Goal: Information Seeking & Learning: Learn about a topic

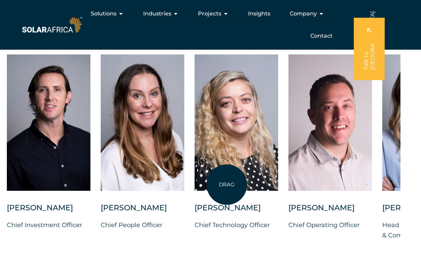
scroll to position [1787, 21]
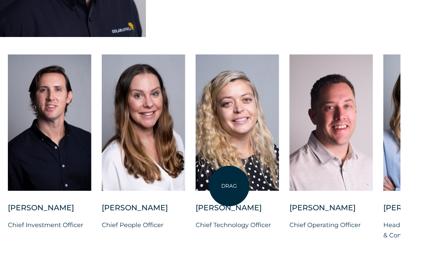
drag, startPoint x: 224, startPoint y: 185, endPoint x: 229, endPoint y: 186, distance: 4.6
click at [229, 186] on div at bounding box center [236, 122] width 83 height 136
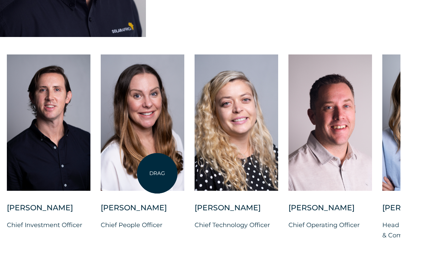
drag, startPoint x: 239, startPoint y: 165, endPoint x: 156, endPoint y: 172, distance: 83.5
click at [156, 172] on div "[PERSON_NAME] Chief Investment Officer [PERSON_NAME] Chief People Officer [PERS…" at bounding box center [381, 152] width 805 height 197
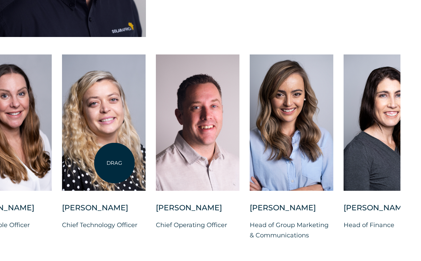
drag, startPoint x: 247, startPoint y: 169, endPoint x: 114, endPoint y: 163, distance: 132.9
click at [114, 163] on div at bounding box center [103, 122] width 83 height 136
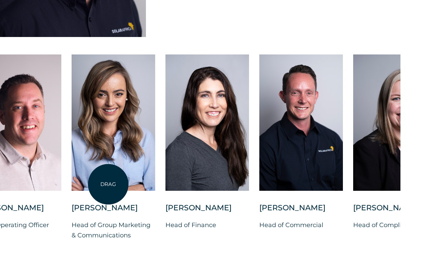
drag, startPoint x: 231, startPoint y: 184, endPoint x: 103, endPoint y: 182, distance: 128.3
click at [103, 182] on div at bounding box center [113, 122] width 83 height 136
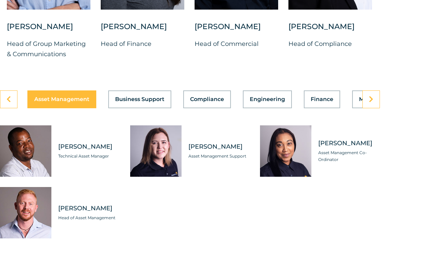
scroll to position [1969, 21]
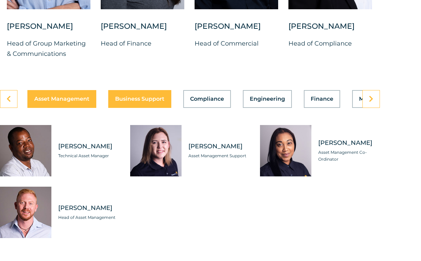
click at [119, 108] on div "Asset Management Business Support Compliance Engineering Finance Marketing O&M …" at bounding box center [189, 99] width 379 height 18
click at [125, 102] on span "Business Support" at bounding box center [139, 98] width 49 height 5
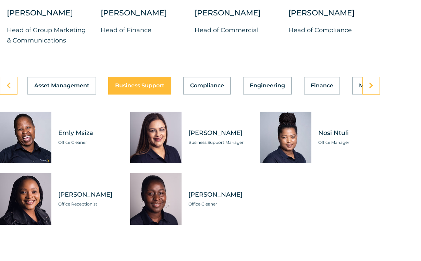
scroll to position [1989, 21]
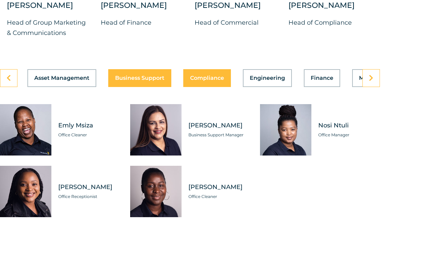
click at [201, 87] on div "Asset Management Business Support Compliance Engineering Finance Marketing O&M …" at bounding box center [189, 78] width 379 height 18
click at [201, 81] on span "Compliance" at bounding box center [207, 77] width 34 height 5
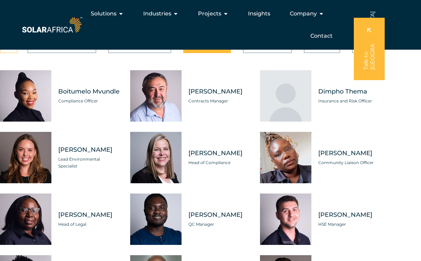
scroll to position [2022, 21]
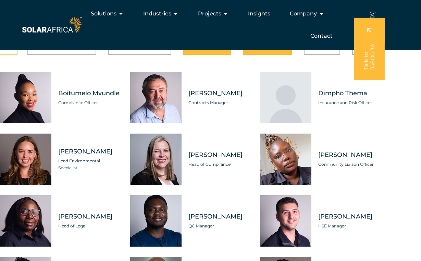
click at [277, 55] on div "Asset Management Business Support Compliance Engineering Finance Marketing O&M …" at bounding box center [189, 46] width 379 height 18
click at [277, 49] on span "Engineering" at bounding box center [266, 45] width 35 height 5
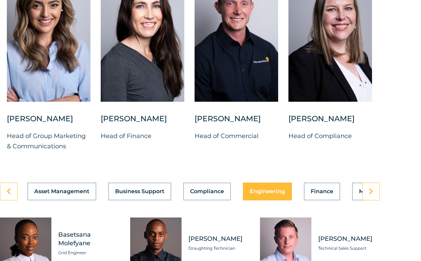
scroll to position [1881, 21]
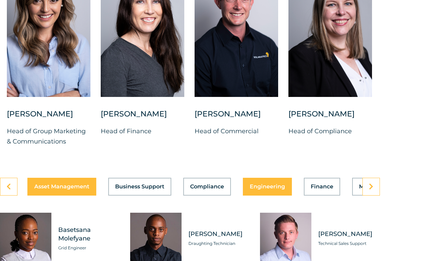
click at [59, 195] on div "Asset Management Business Support Compliance Engineering Finance Marketing O&M …" at bounding box center [189, 187] width 379 height 18
click at [61, 189] on span "Asset Management" at bounding box center [61, 186] width 55 height 5
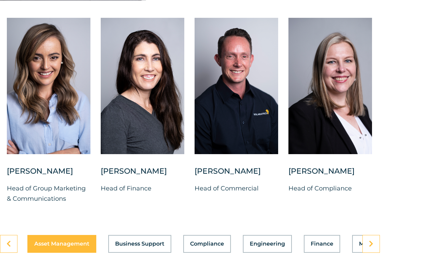
scroll to position [1825, 21]
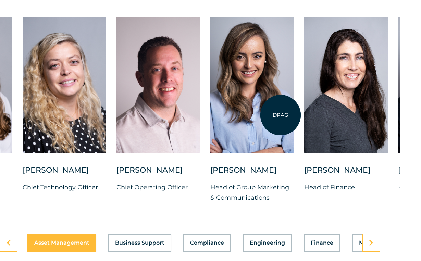
drag, startPoint x: 77, startPoint y: 121, endPoint x: 281, endPoint y: 115, distance: 204.0
click at [281, 115] on div at bounding box center [251, 85] width 83 height 136
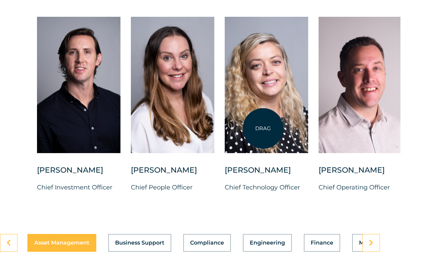
drag, startPoint x: 113, startPoint y: 122, endPoint x: 262, endPoint y: 127, distance: 149.3
click at [262, 127] on div at bounding box center [265, 85] width 83 height 136
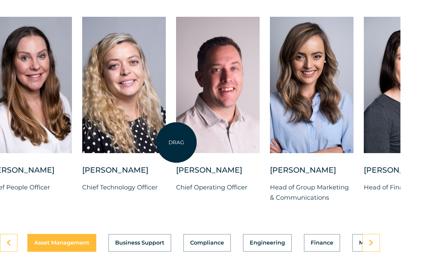
drag, startPoint x: 288, startPoint y: 135, endPoint x: 176, endPoint y: 142, distance: 112.8
click at [176, 142] on div at bounding box center [217, 85] width 83 height 136
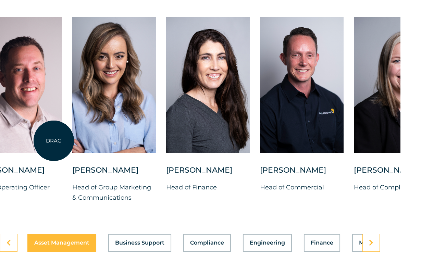
drag, startPoint x: 176, startPoint y: 142, endPoint x: 54, endPoint y: 140, distance: 122.2
click at [54, 140] on div at bounding box center [19, 85] width 83 height 136
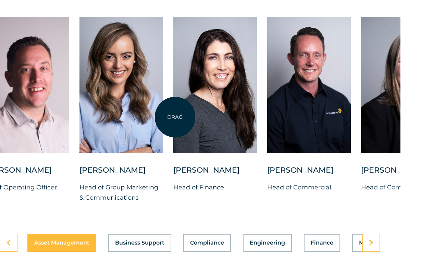
drag, startPoint x: 102, startPoint y: 125, endPoint x: 241, endPoint y: 107, distance: 140.1
click at [241, 107] on div at bounding box center [214, 85] width 83 height 136
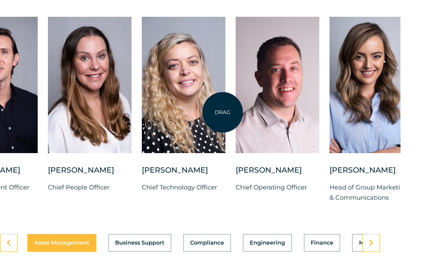
drag, startPoint x: 88, startPoint y: 120, endPoint x: 223, endPoint y: 112, distance: 135.7
click at [223, 112] on div at bounding box center [183, 85] width 83 height 136
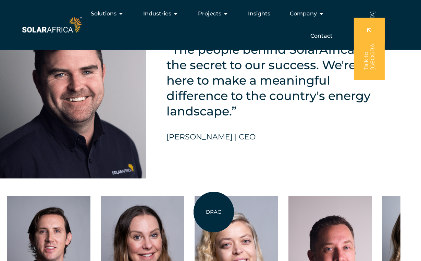
scroll to position [1643, 21]
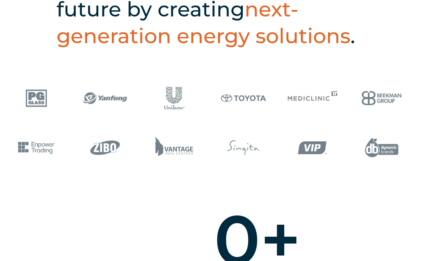
scroll to position [383, 0]
